Goal: Task Accomplishment & Management: Manage account settings

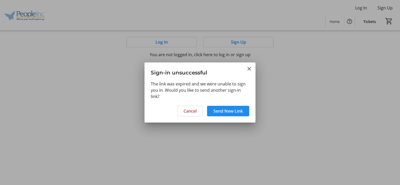
drag, startPoint x: 251, startPoint y: 68, endPoint x: 240, endPoint y: 90, distance: 24.1
click at [240, 90] on tr-shared-ui-action-dialog-ui "Sign-in unsuccessful The link was expired and we were unable to sign you in. Wo…" at bounding box center [200, 93] width 111 height 60
click at [233, 114] on span at bounding box center [228, 111] width 42 height 13
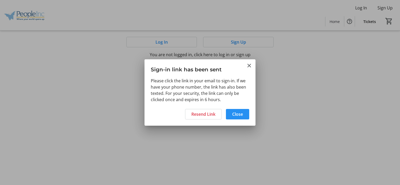
click at [239, 114] on span "Close" at bounding box center [237, 114] width 11 height 6
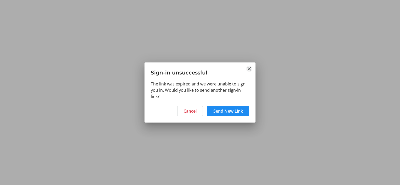
click at [250, 68] on mat-icon "Close" at bounding box center [249, 69] width 6 height 6
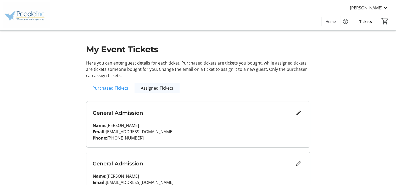
click at [160, 89] on span "Assigned Tickets" at bounding box center [157, 88] width 32 height 4
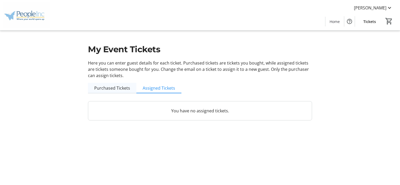
click at [120, 89] on span "Purchased Tickets" at bounding box center [112, 88] width 36 height 4
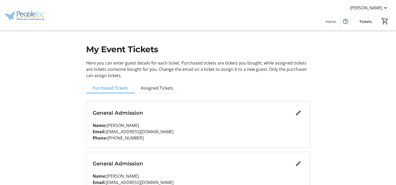
scroll to position [34, 0]
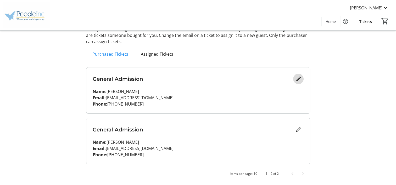
click at [299, 82] on span "Edit" at bounding box center [298, 79] width 10 height 10
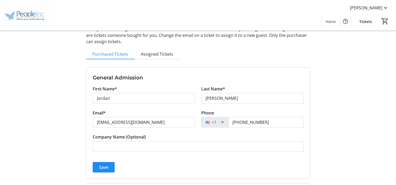
click at [315, 79] on div "My Event Tickets Here you can enter guest details for each ticket. Purchased ti…" at bounding box center [198, 108] width 346 height 285
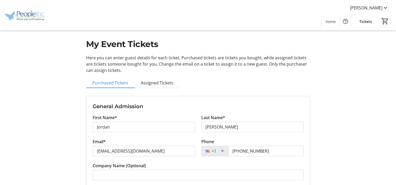
scroll to position [0, 0]
